Goal: Ask a question

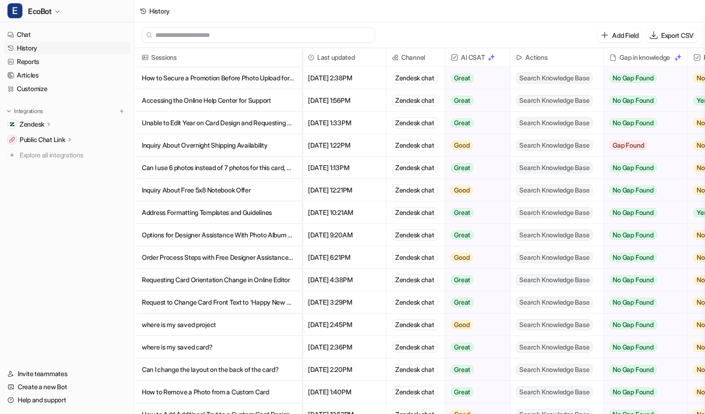
click at [279, 122] on p "Unable to Edit Year on Card Design and Requesting Designer Assistance" at bounding box center [218, 123] width 153 height 22
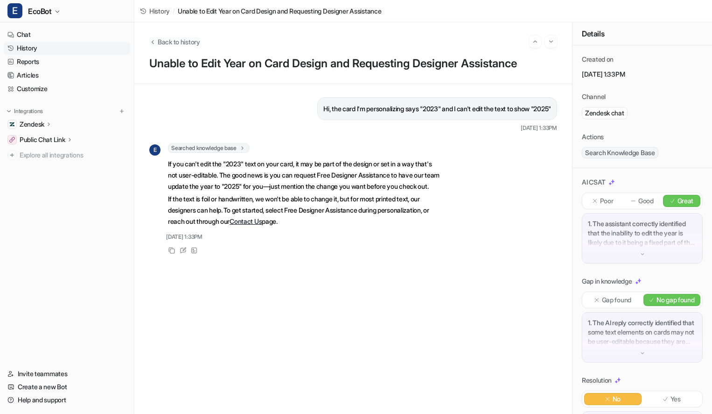
click at [163, 40] on span "Back to history" at bounding box center [179, 42] width 42 height 10
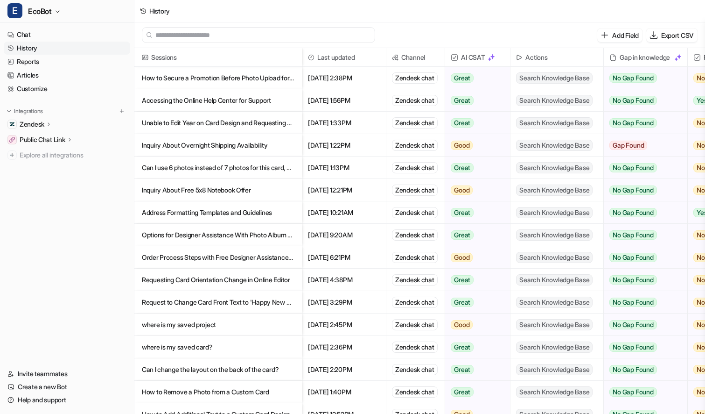
click at [286, 100] on p "Accessing the Online Help Center for Support" at bounding box center [218, 100] width 153 height 22
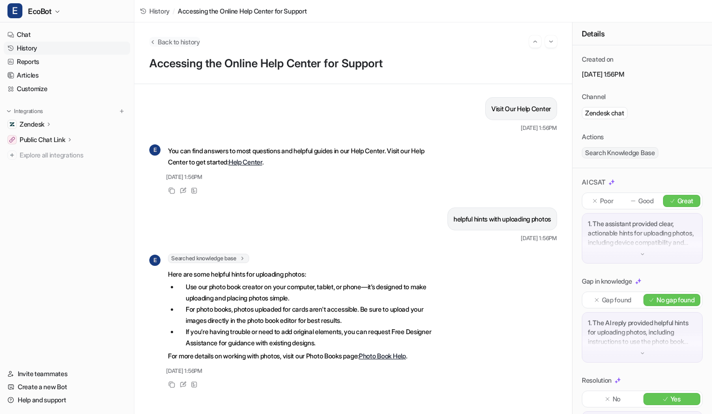
click at [176, 41] on span "Back to history" at bounding box center [179, 42] width 42 height 10
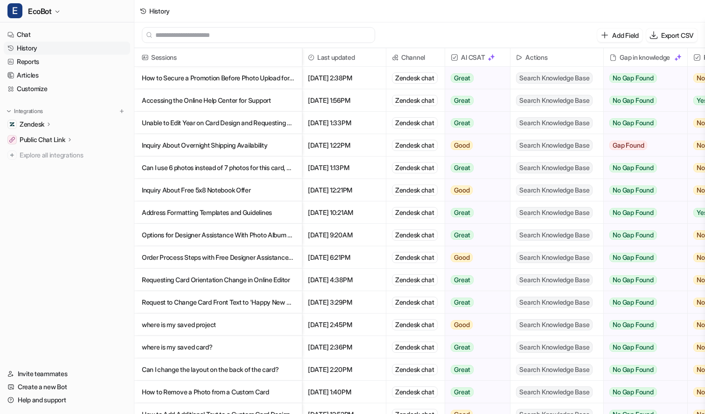
click at [279, 81] on p "How to Secure a Promotion Before Photo Upload for Holiday Cards" at bounding box center [218, 78] width 153 height 22
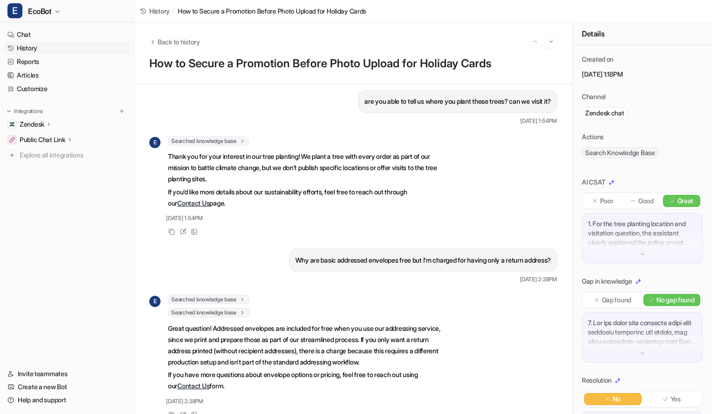
scroll to position [233, 0]
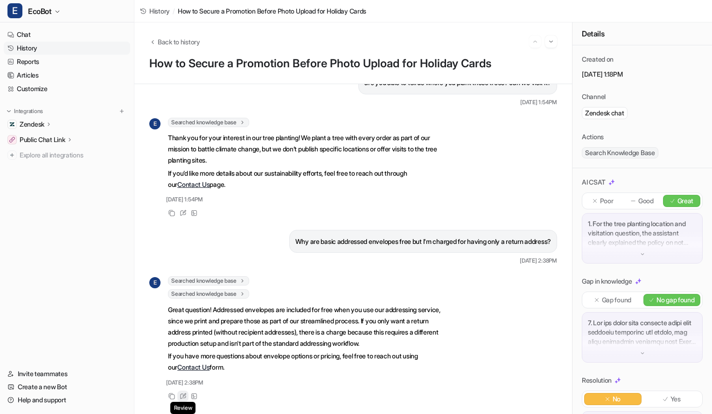
click at [184, 395] on icon at bounding box center [183, 396] width 7 height 7
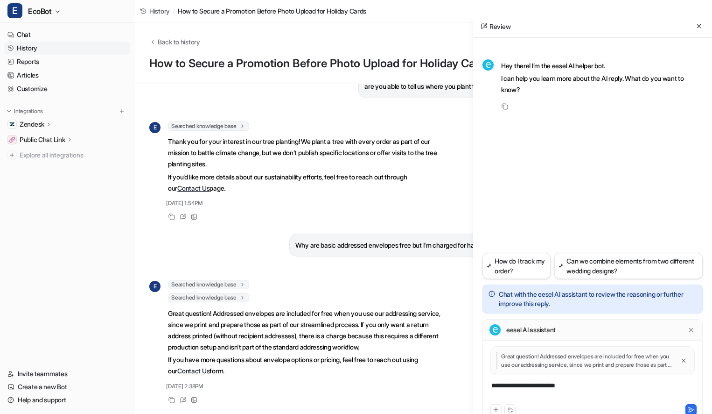
click at [583, 386] on div "**********" at bounding box center [593, 391] width 216 height 21
paste div
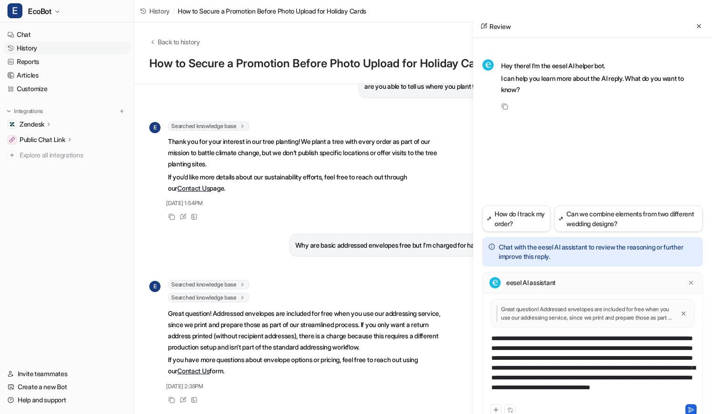
click at [689, 410] on icon at bounding box center [691, 409] width 5 height 5
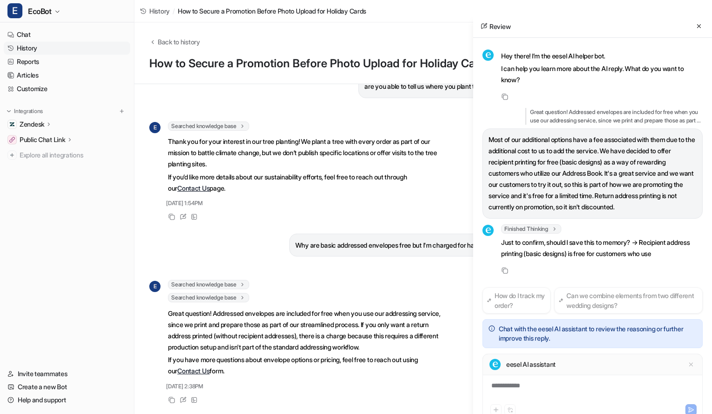
scroll to position [32, 0]
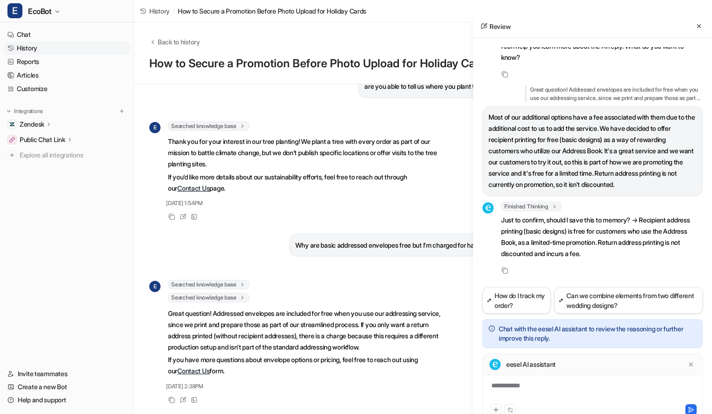
click at [556, 376] on div "**********" at bounding box center [593, 386] width 220 height 66
click at [553, 385] on div at bounding box center [593, 391] width 216 height 21
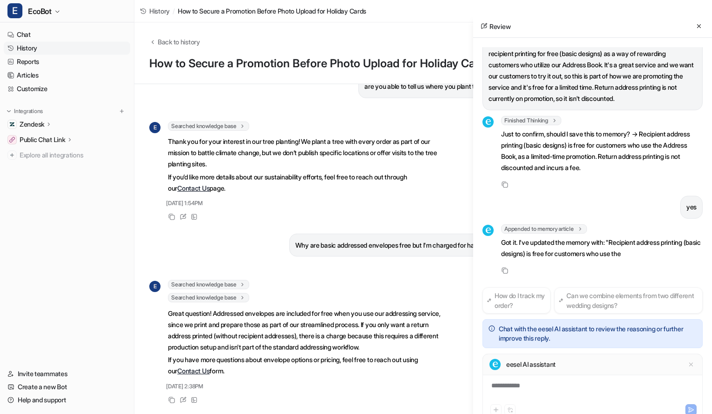
scroll to position [141, 0]
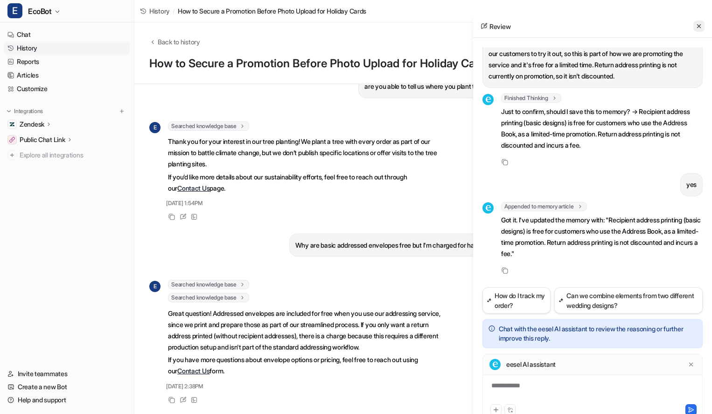
click at [702, 28] on icon at bounding box center [699, 26] width 7 height 7
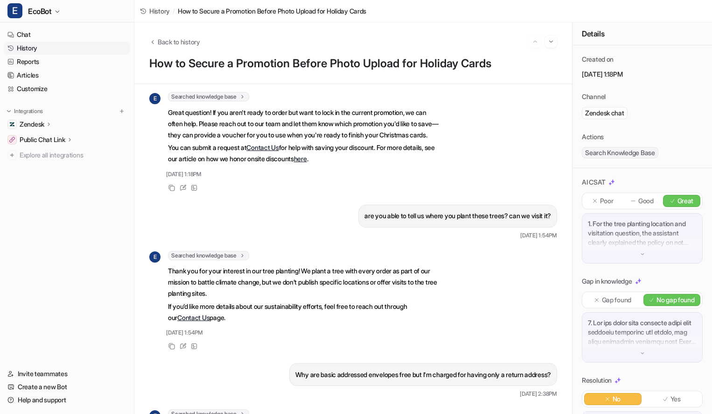
scroll to position [151, 0]
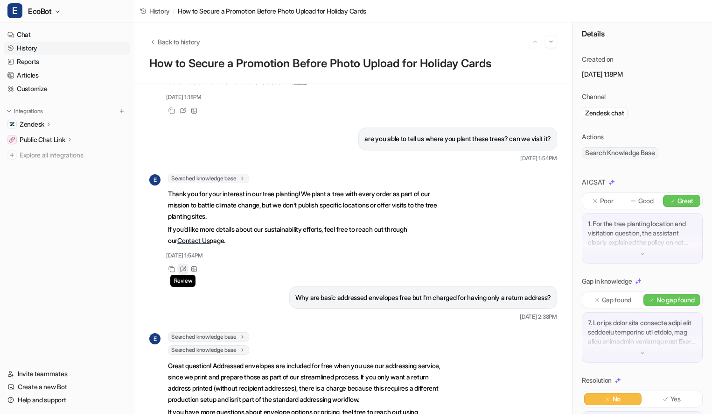
click at [182, 272] on icon at bounding box center [183, 269] width 7 height 7
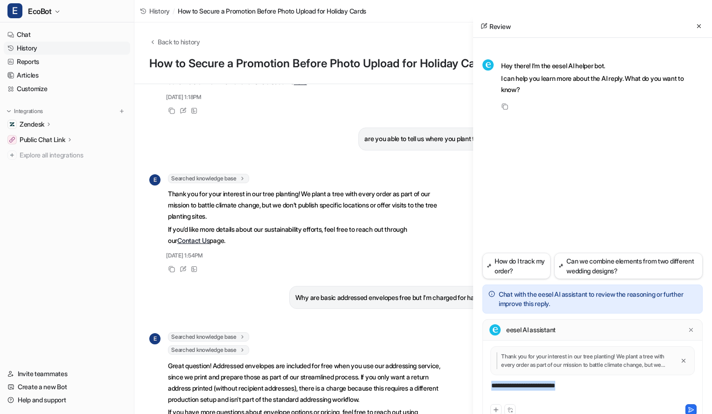
drag, startPoint x: 592, startPoint y: 388, endPoint x: 477, endPoint y: 378, distance: 116.2
click at [477, 378] on div "**********" at bounding box center [592, 233] width 239 height 391
paste div
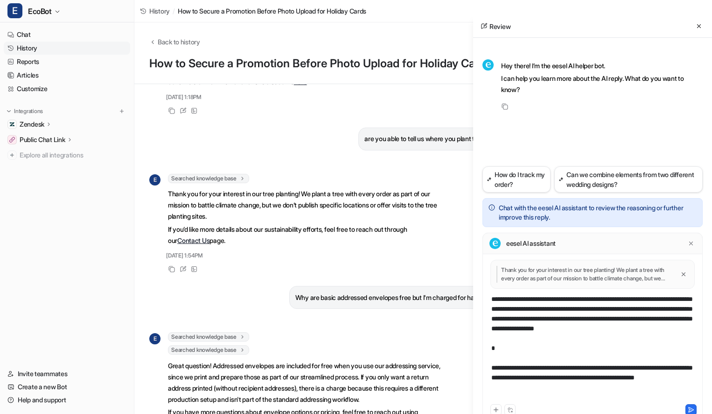
click at [563, 364] on div "**********" at bounding box center [593, 348] width 216 height 108
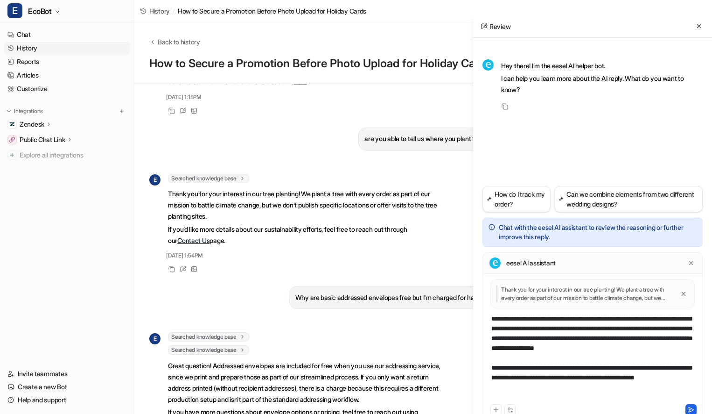
click at [692, 411] on icon at bounding box center [691, 409] width 7 height 7
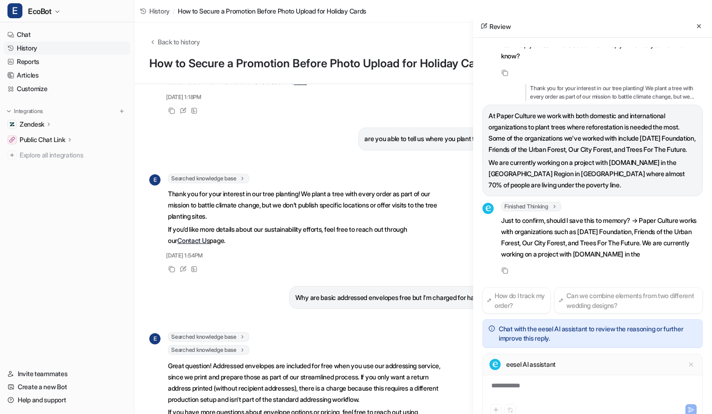
scroll to position [56, 0]
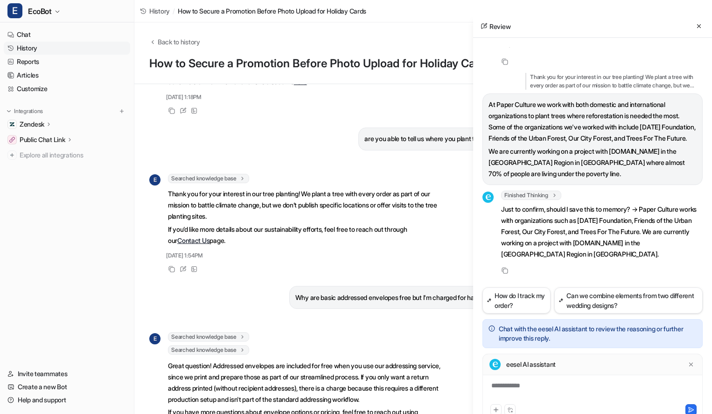
click at [564, 387] on div "**********" at bounding box center [593, 391] width 216 height 21
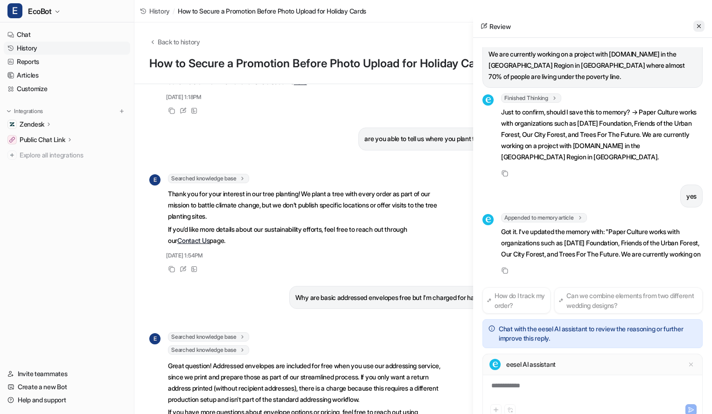
scroll to position [176, 0]
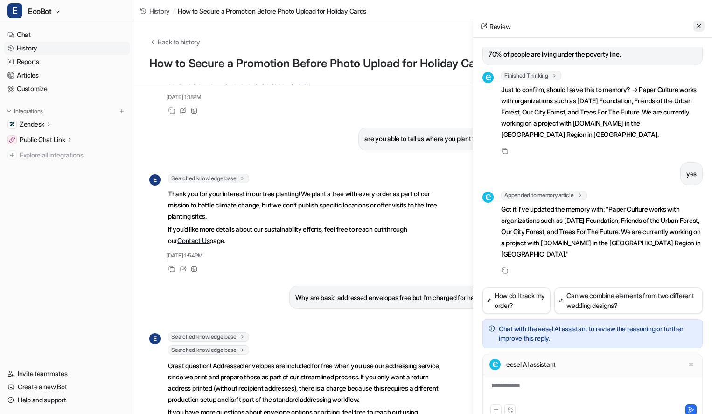
click at [701, 28] on icon at bounding box center [699, 26] width 7 height 7
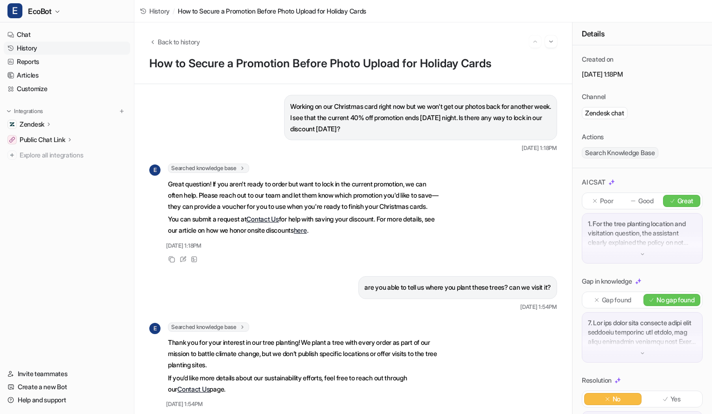
scroll to position [0, 0]
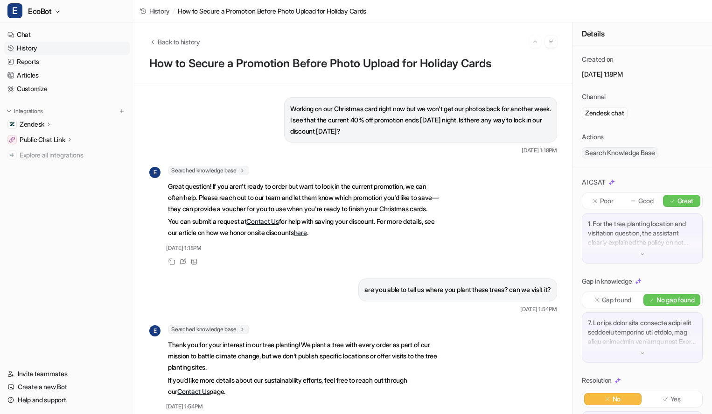
click at [307, 236] on link "here" at bounding box center [300, 232] width 13 height 8
